Goal: Navigation & Orientation: Find specific page/section

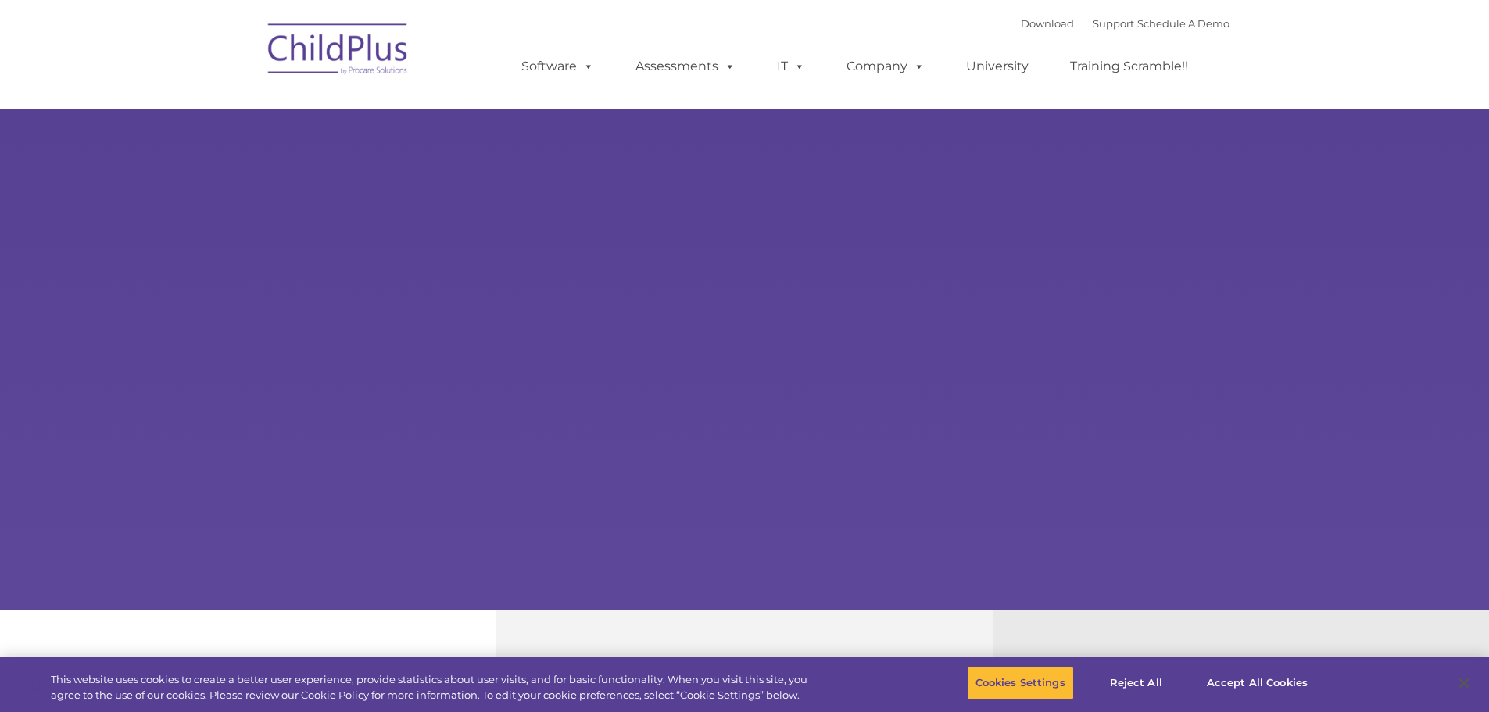
select select "MEDIUM"
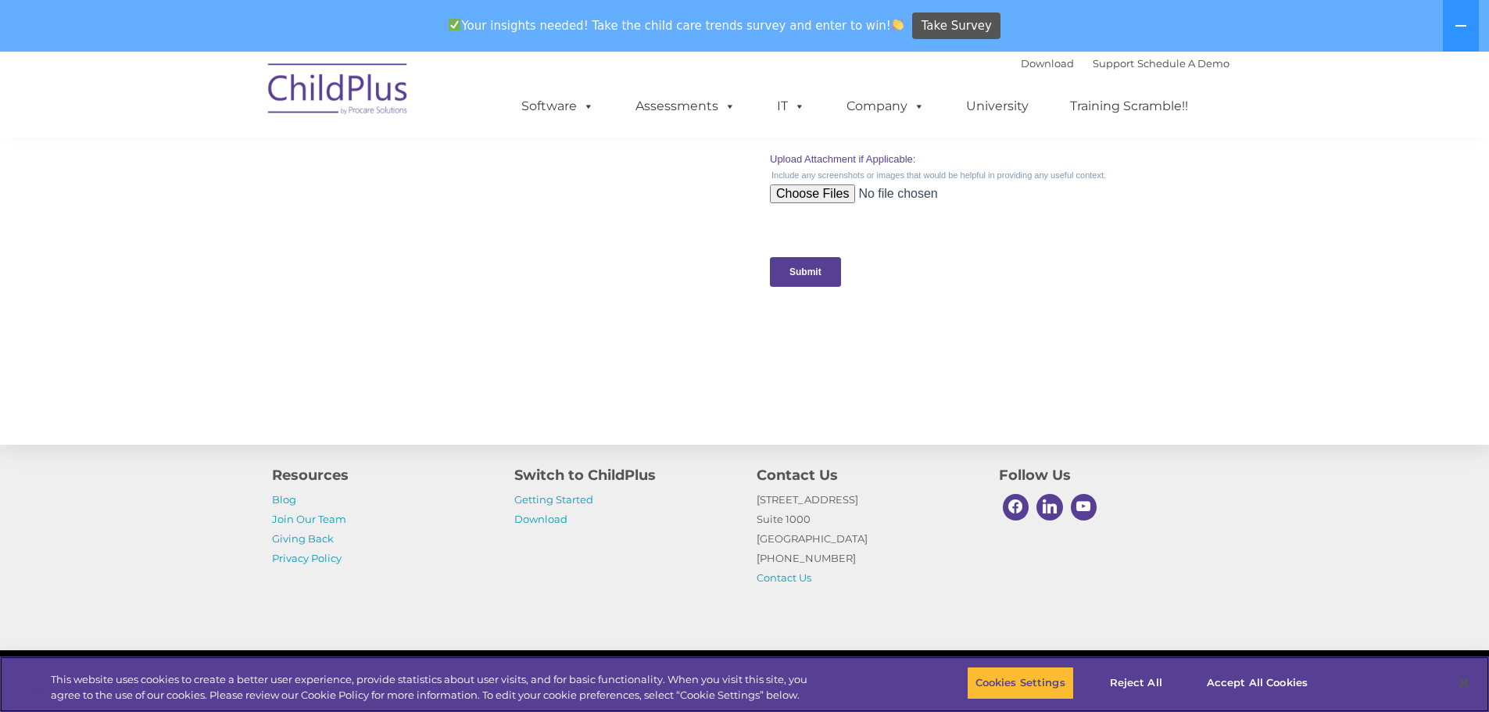
scroll to position [1571, 0]
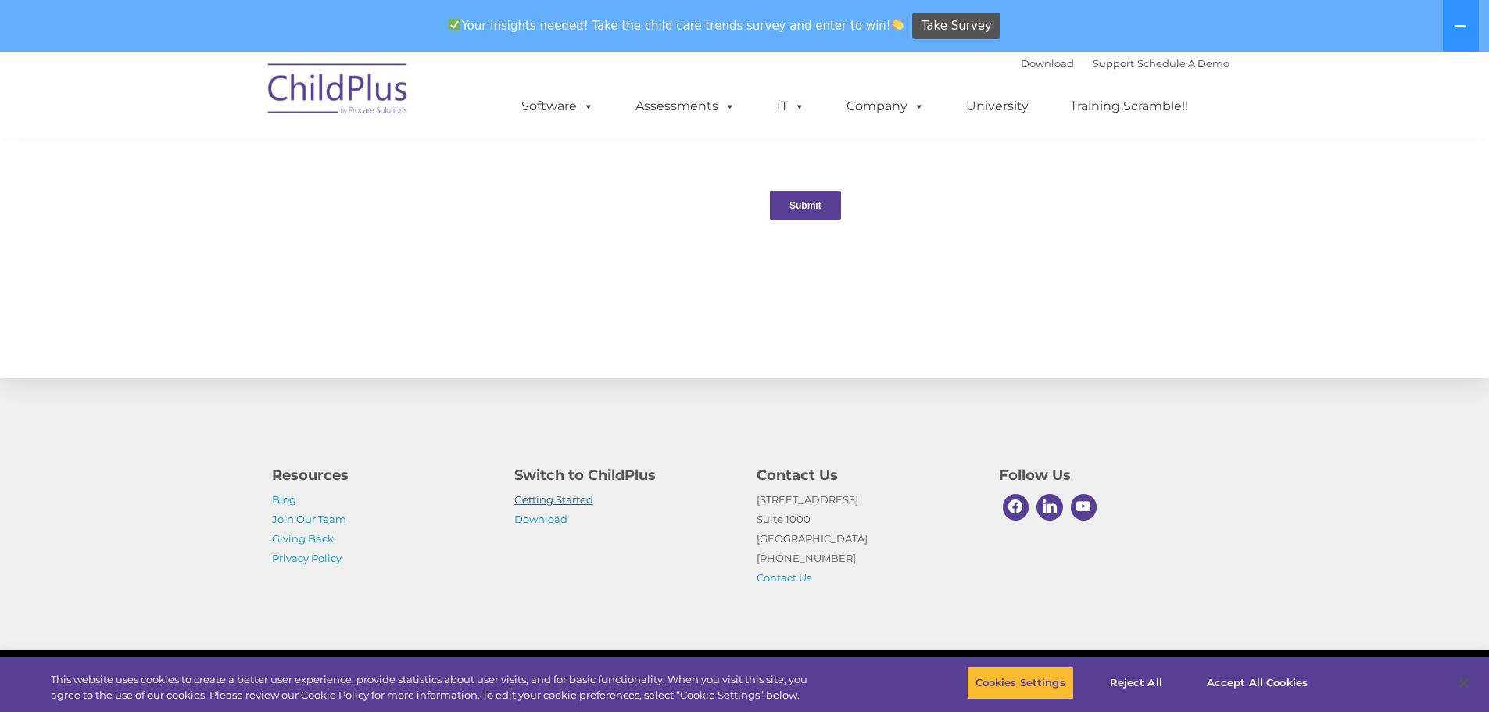
click at [575, 498] on link "Getting Started" at bounding box center [553, 499] width 79 height 13
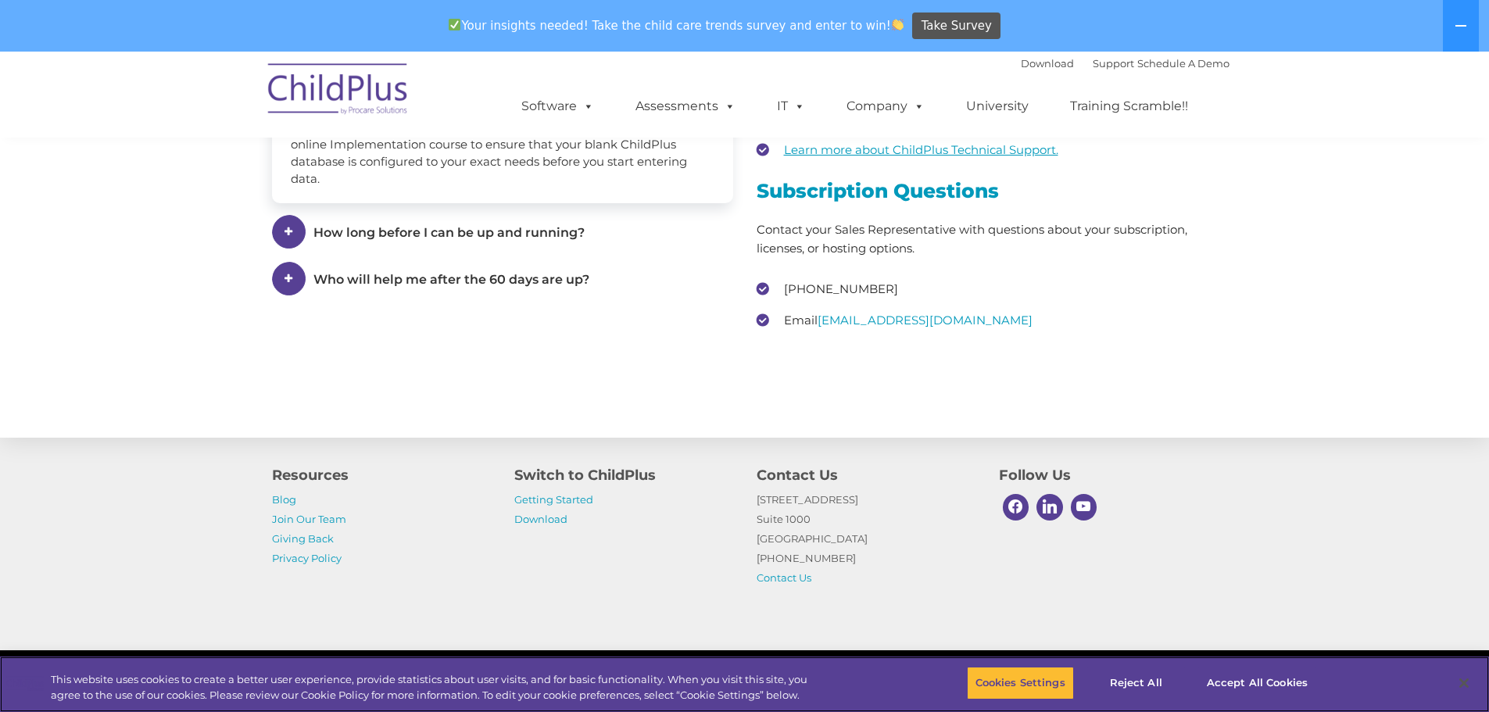
scroll to position [2354, 0]
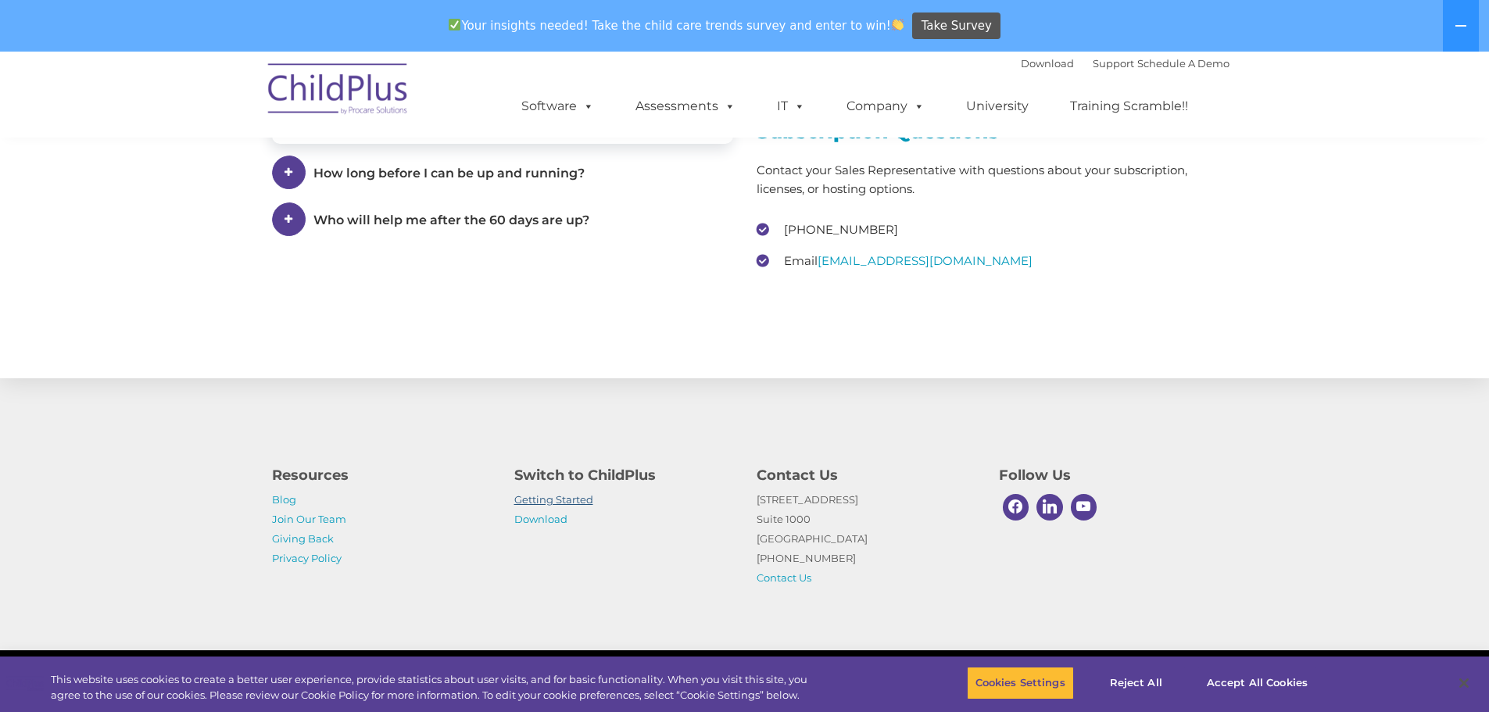
click at [565, 502] on link "Getting Started" at bounding box center [553, 499] width 79 height 13
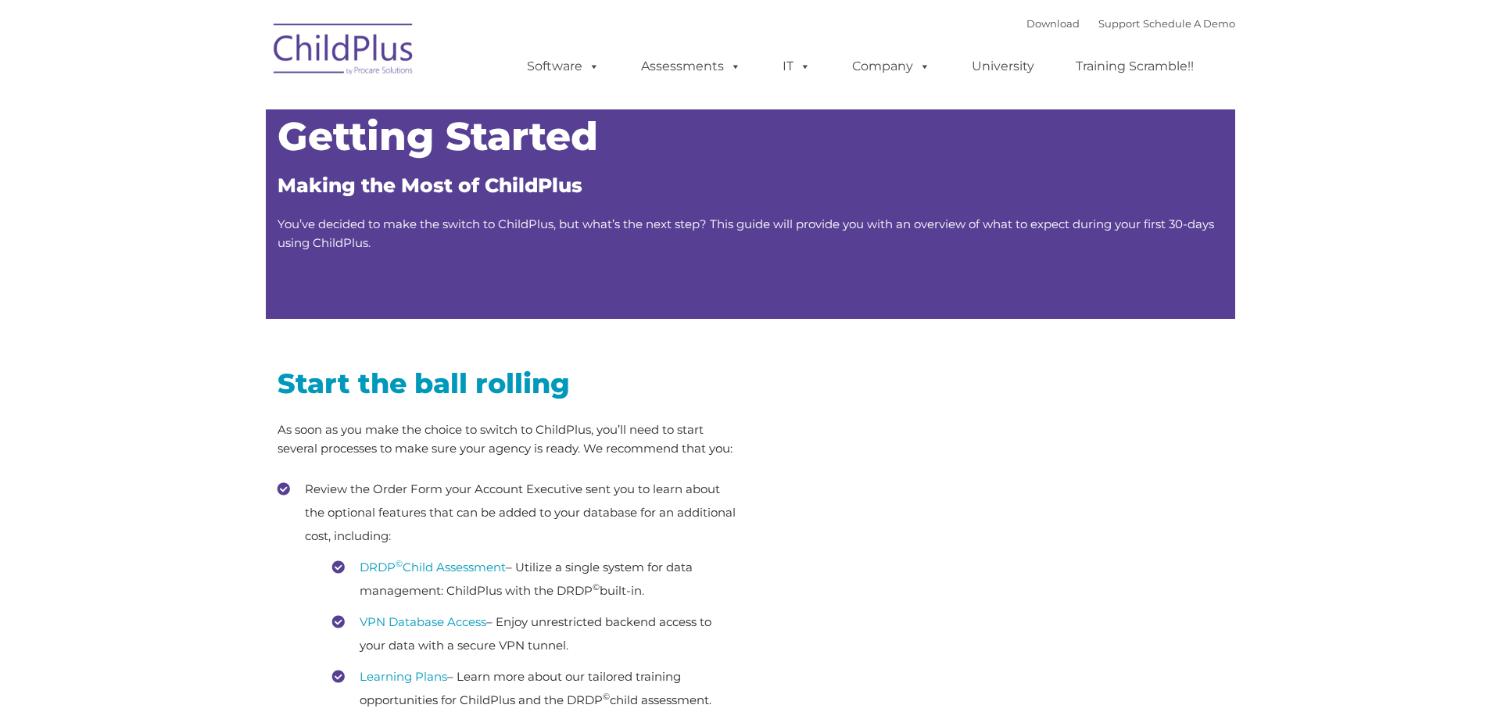
type input ""
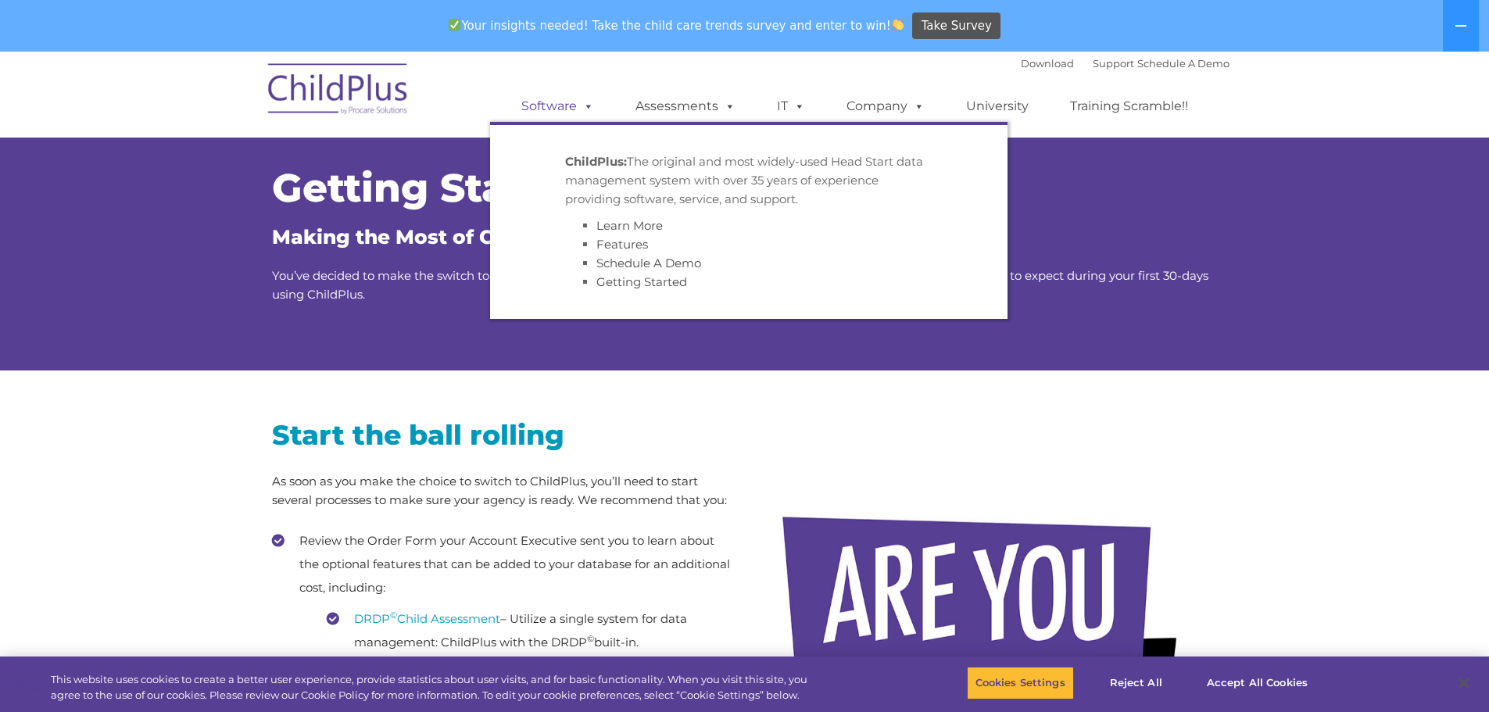
click at [550, 111] on link "Software" at bounding box center [558, 106] width 104 height 31
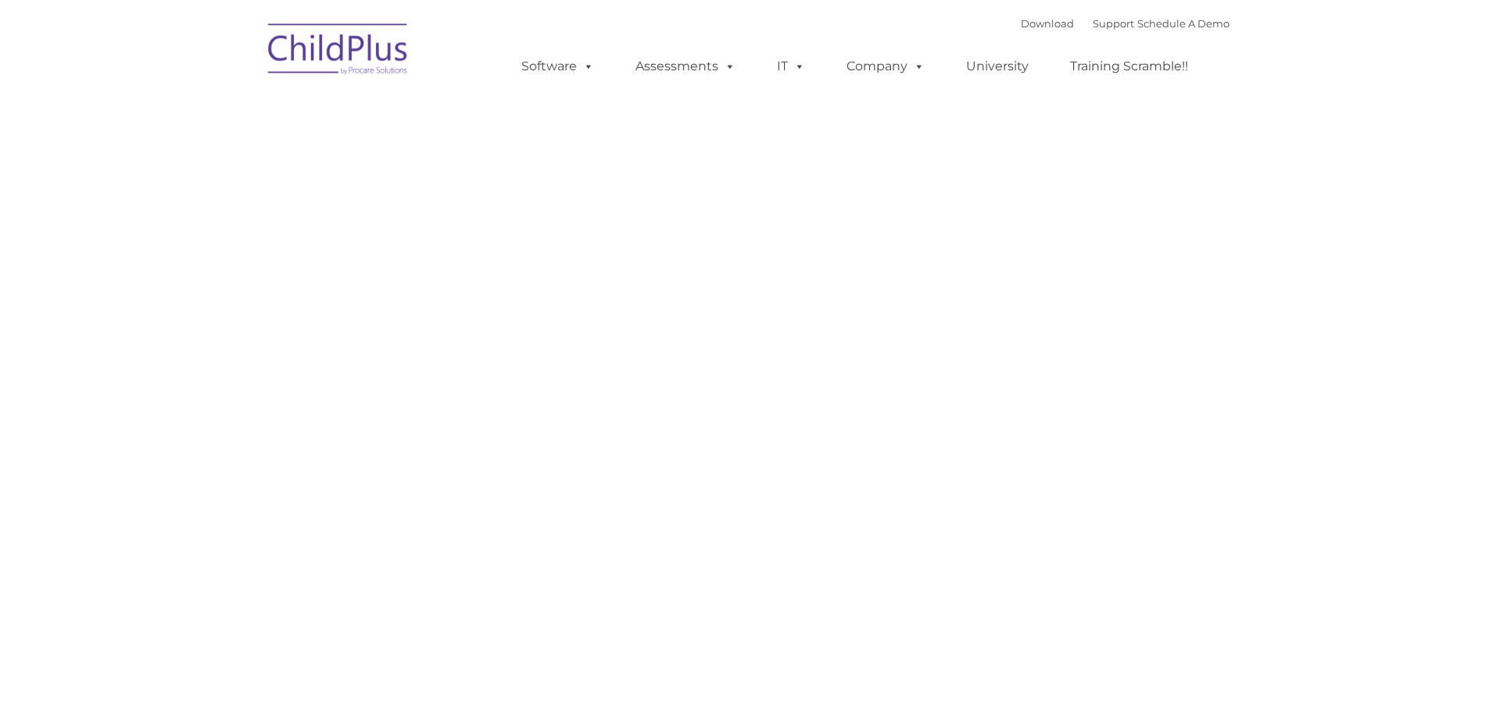
type input ""
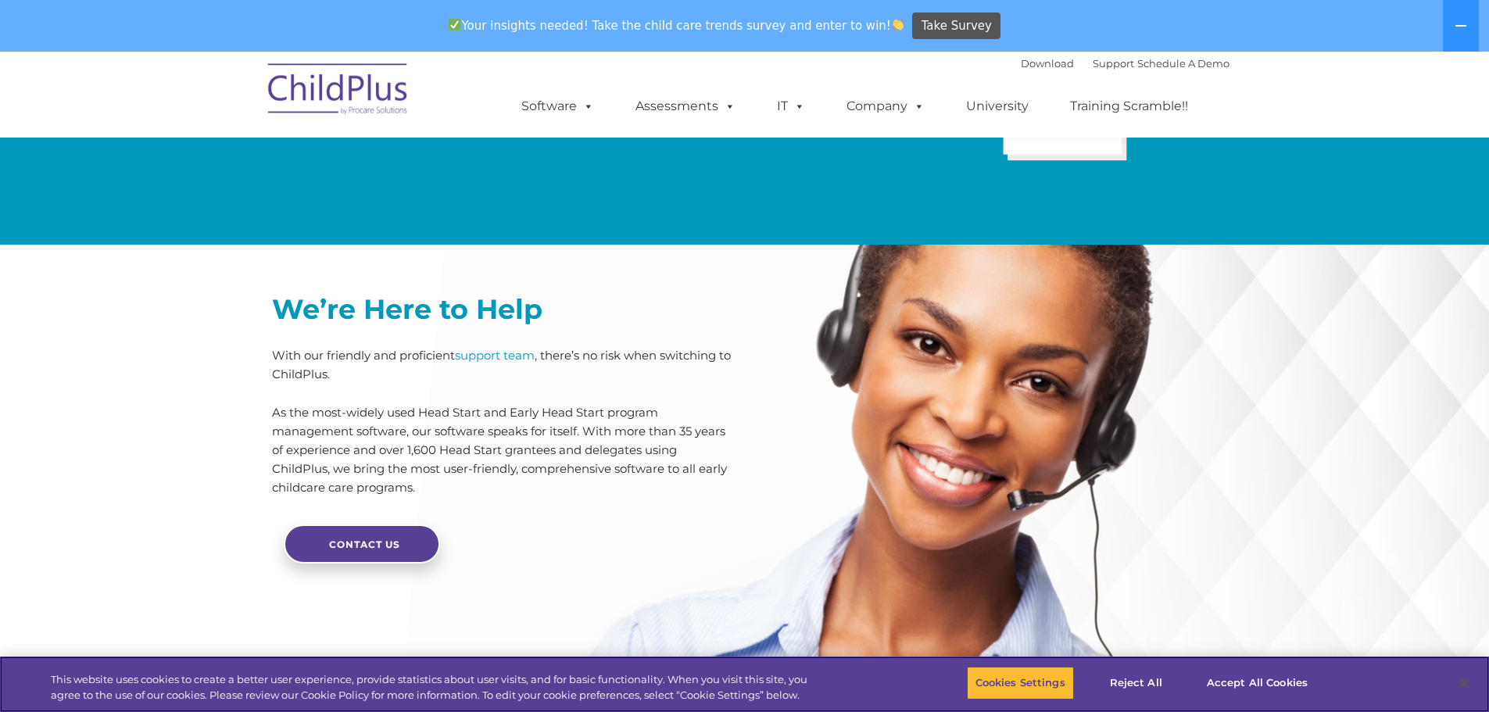
scroll to position [3741, 0]
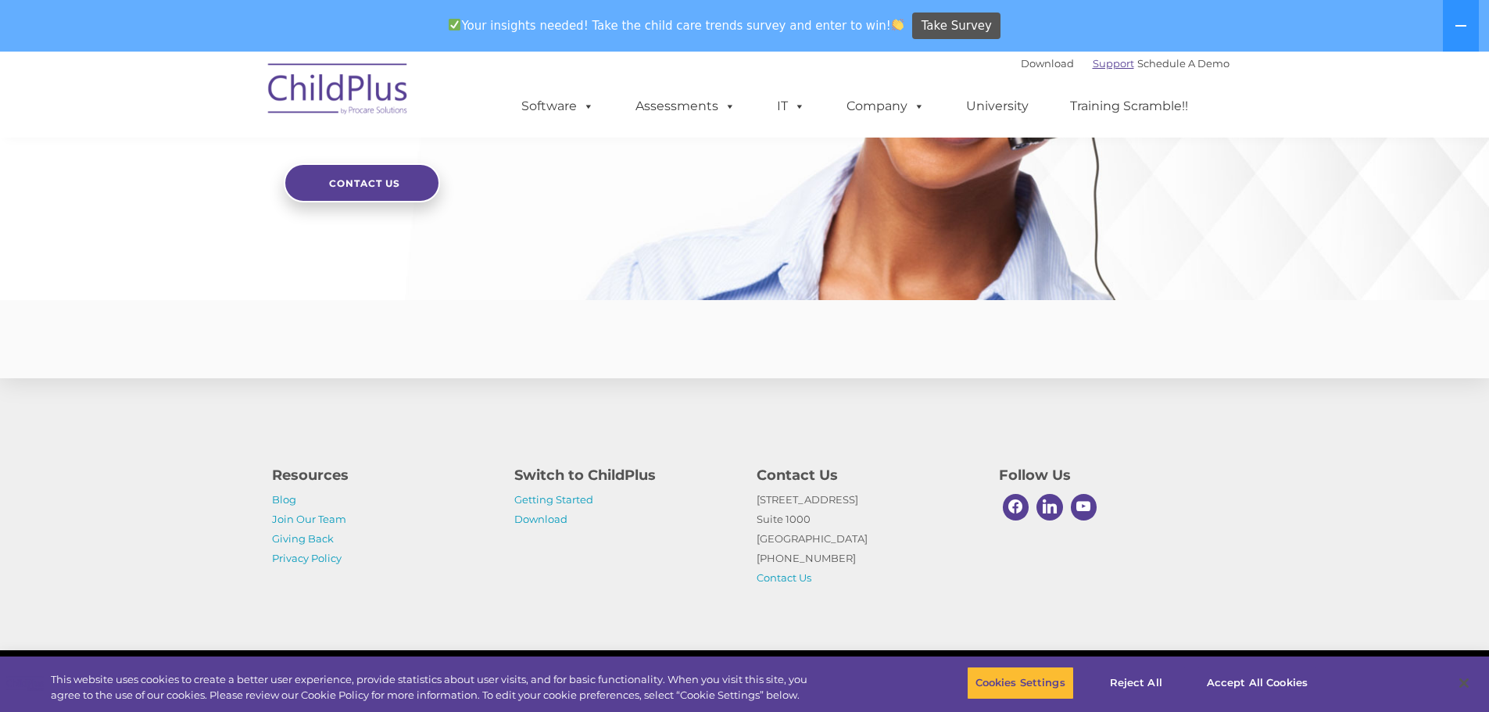
click at [1093, 63] on link "Support" at bounding box center [1113, 63] width 41 height 13
